Goal: Communication & Community: Answer question/provide support

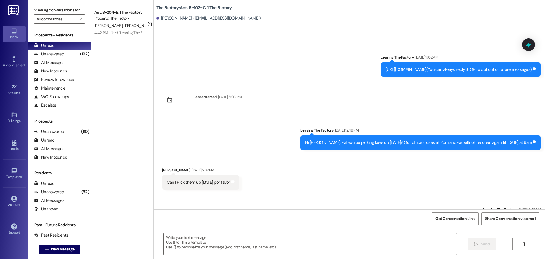
scroll to position [64, 0]
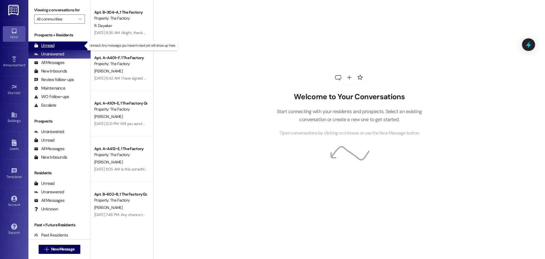
click at [52, 49] on div "Unread" at bounding box center [44, 46] width 20 height 6
